Goal: Complete application form

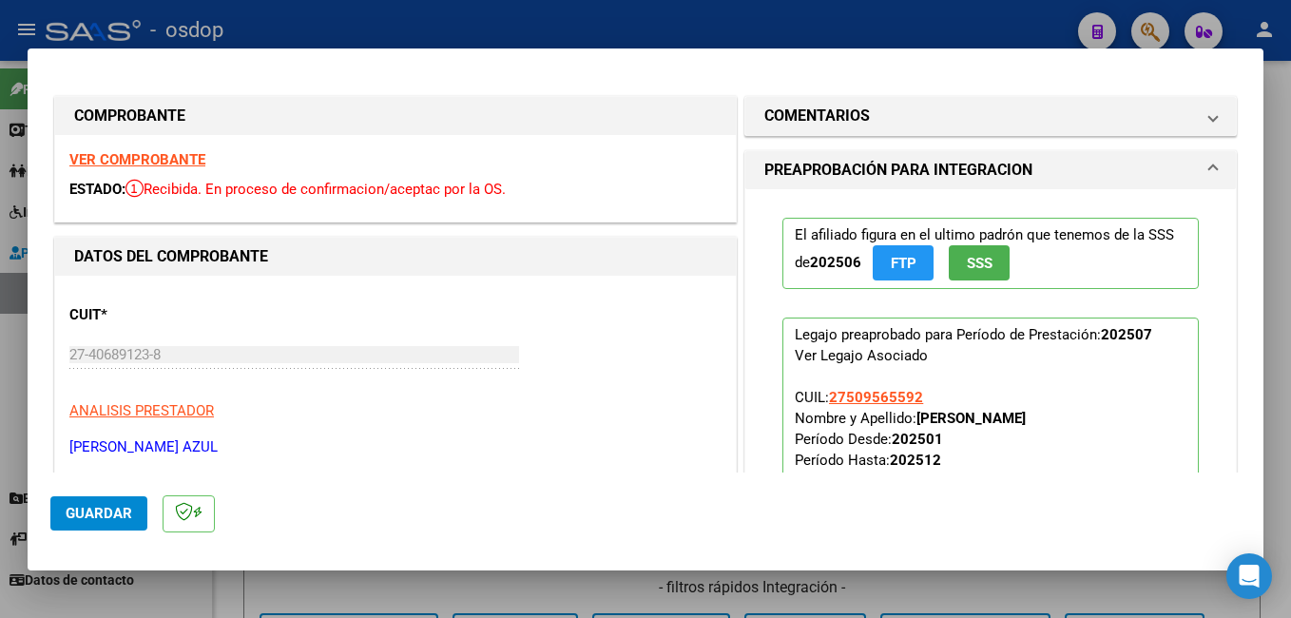
scroll to position [365, 0]
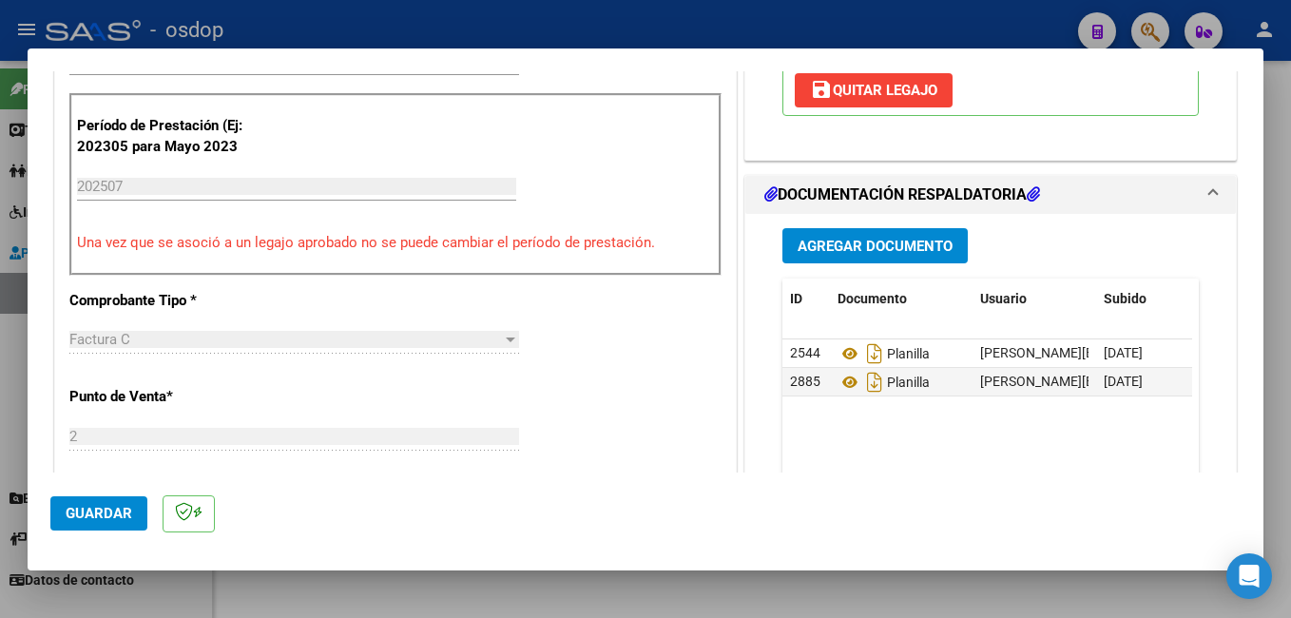
click at [543, 17] on div at bounding box center [645, 309] width 1291 height 618
type input "$ 0,00"
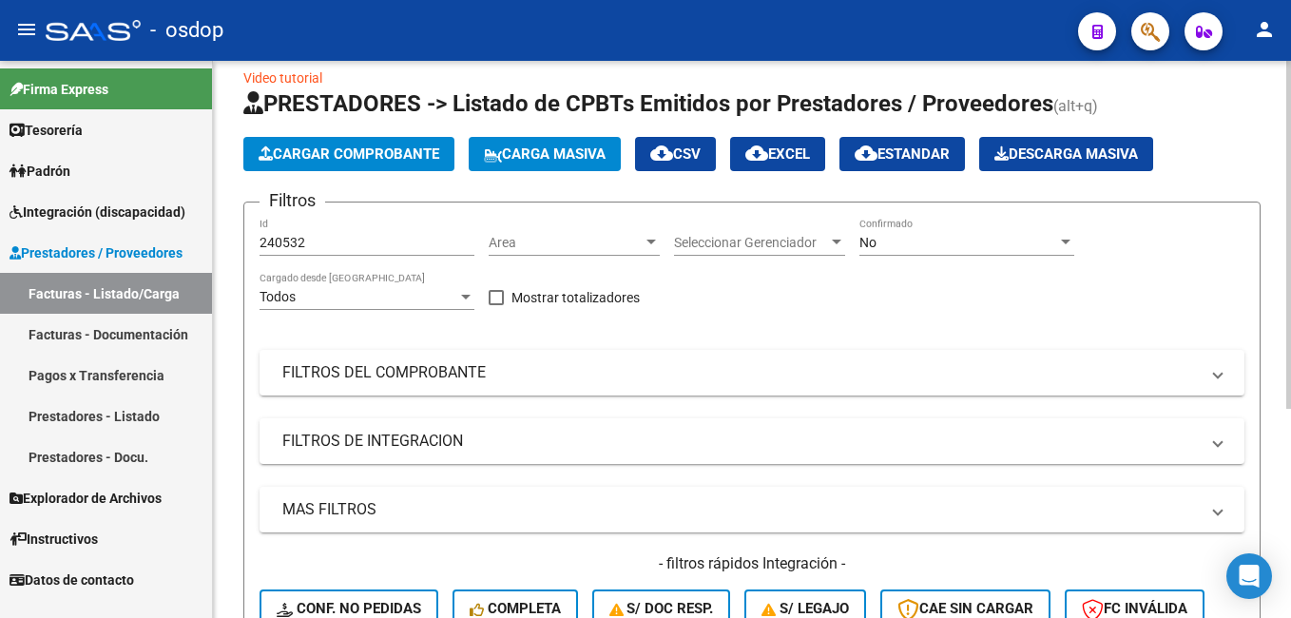
scroll to position [0, 0]
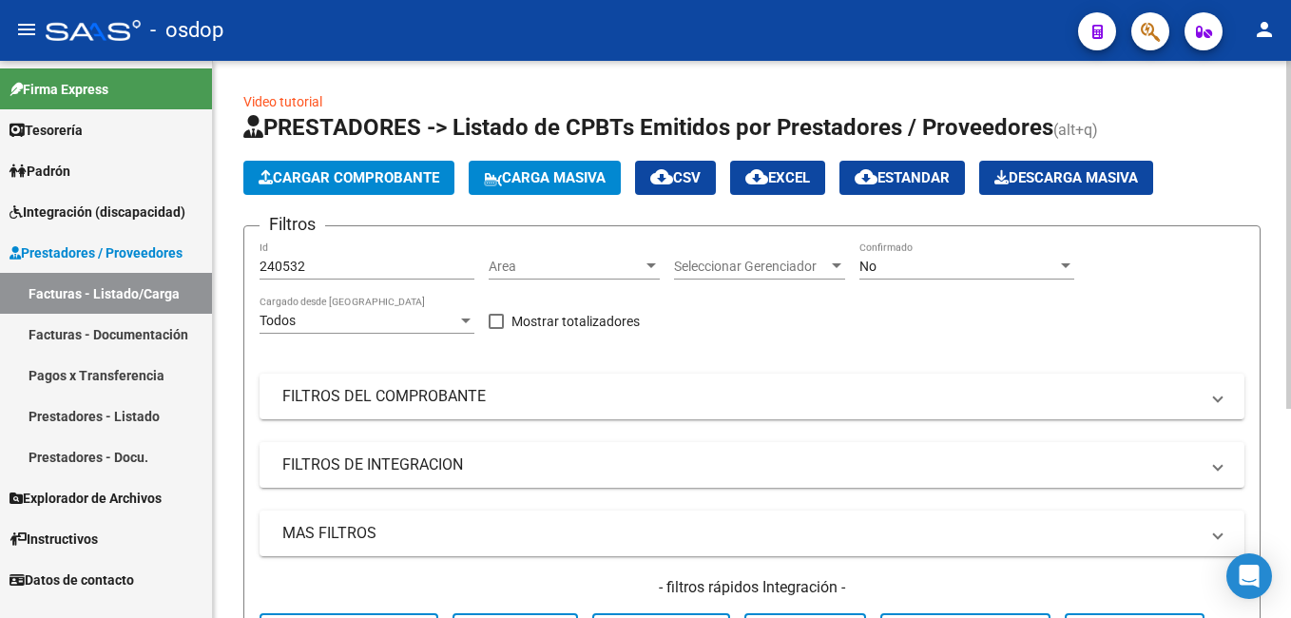
click at [1259, 98] on div "Video tutorial PRESTADORES -> Listado de CPBTs Emitidos por Prestadores / Prove…" at bounding box center [754, 507] width 1083 height 893
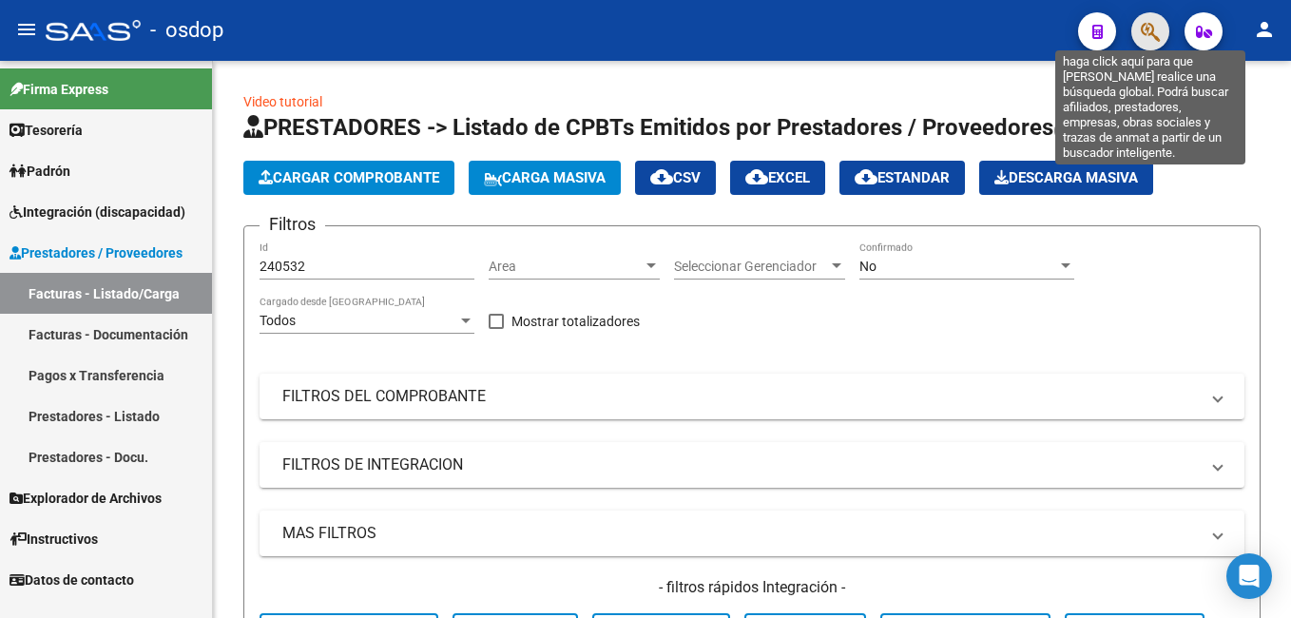
click at [1142, 25] on icon "button" at bounding box center [1150, 32] width 19 height 22
